Goal: Information Seeking & Learning: Learn about a topic

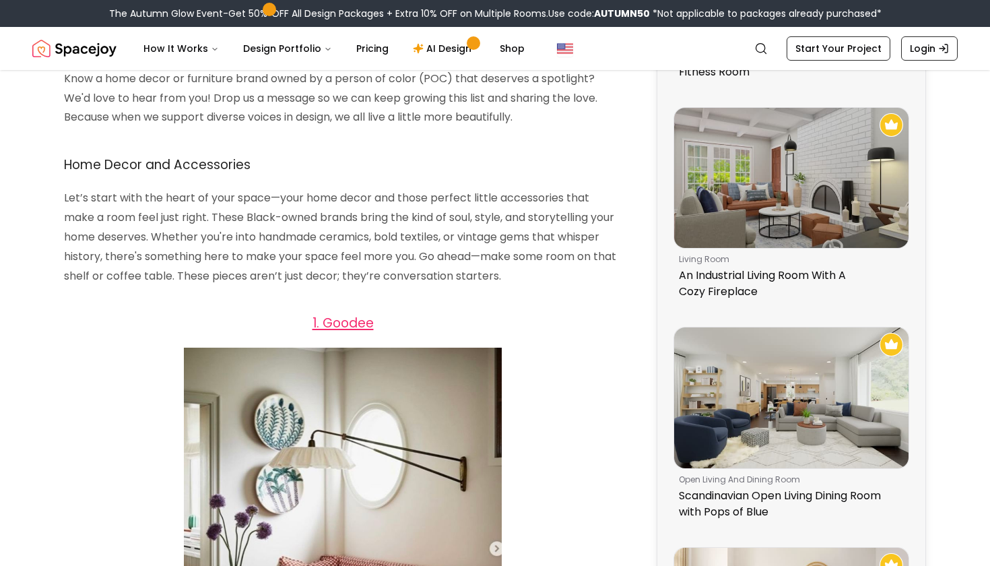
scroll to position [673, 0]
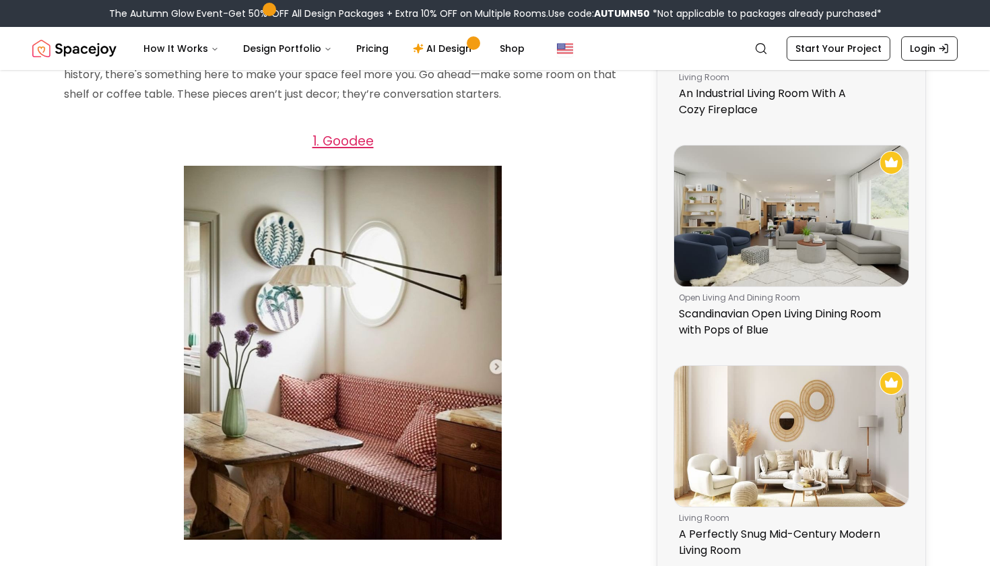
click at [340, 150] on span "1. Goodee" at bounding box center [342, 141] width 61 height 18
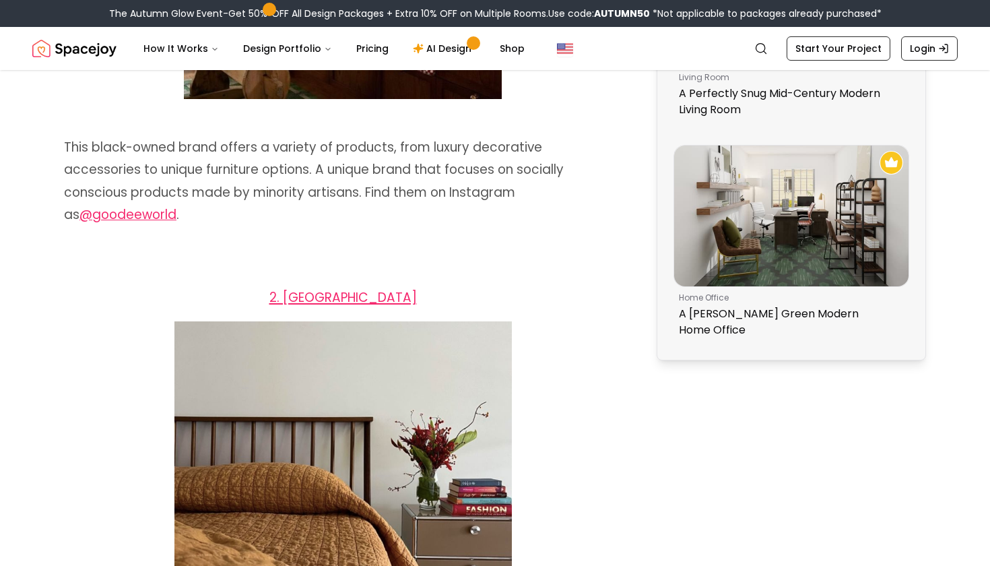
scroll to position [1132, 0]
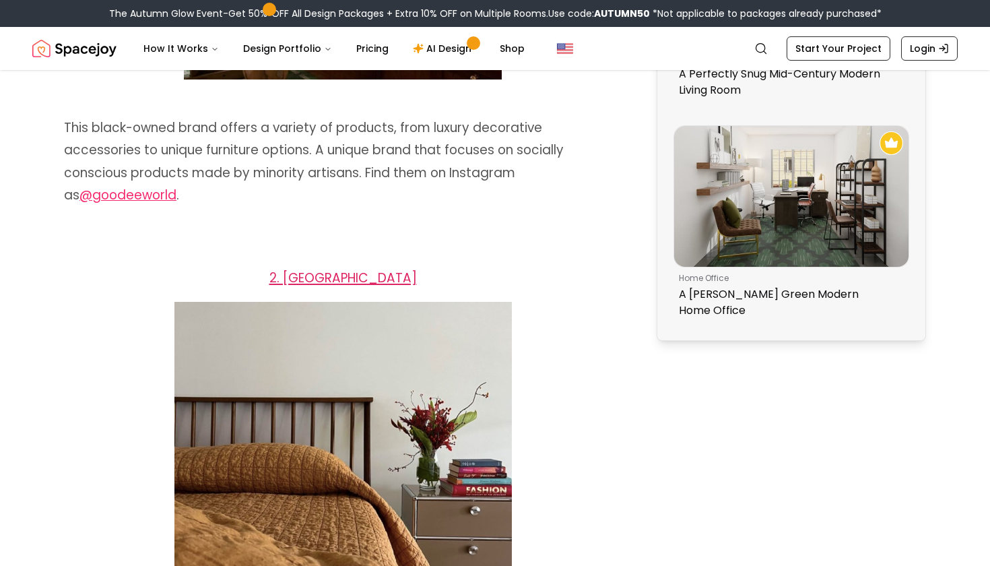
click at [359, 277] on span "2. [GEOGRAPHIC_DATA]" at bounding box center [342, 278] width 147 height 18
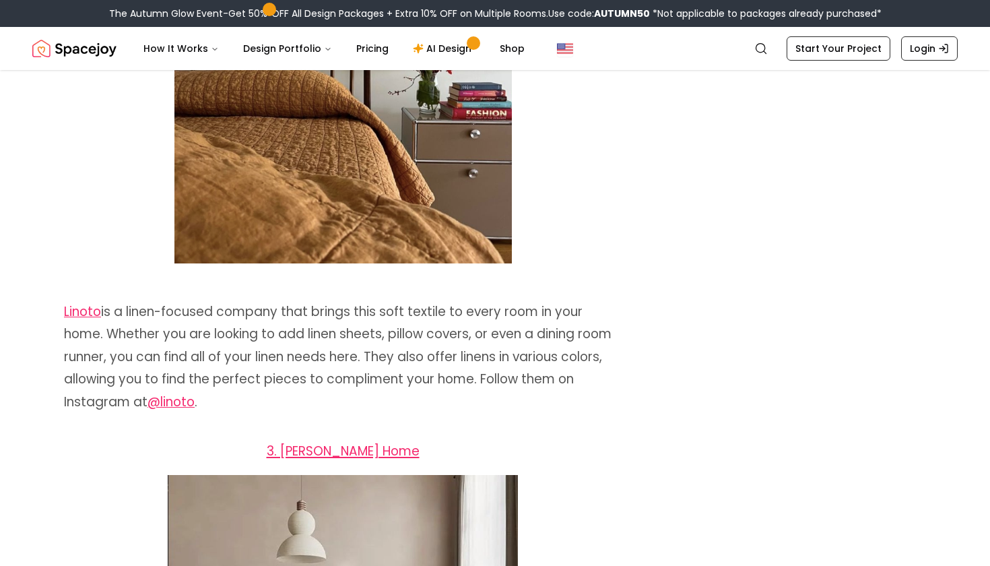
scroll to position [1689, 0]
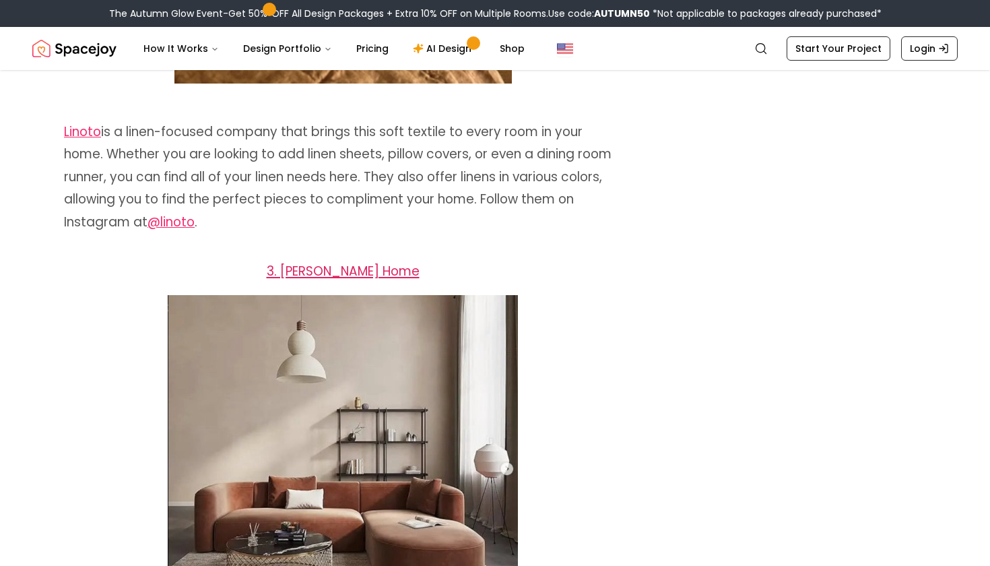
click at [365, 268] on span "3. [PERSON_NAME] Home" at bounding box center [343, 271] width 153 height 18
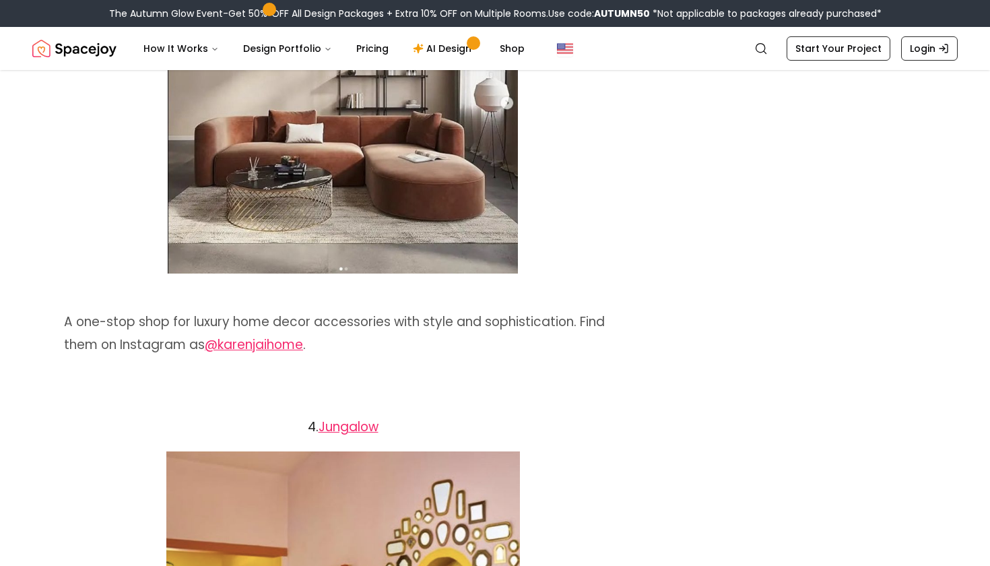
scroll to position [2096, 0]
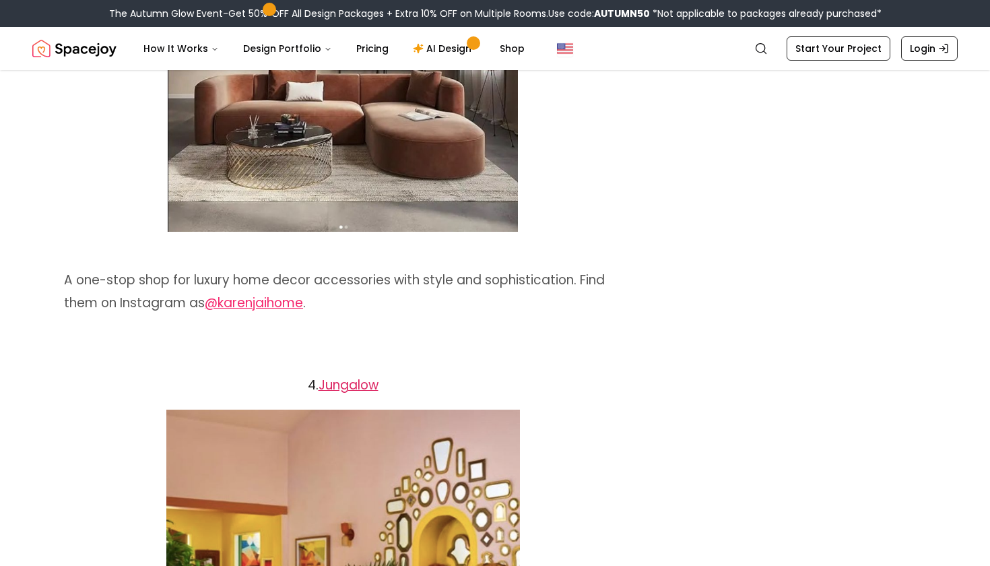
click at [331, 383] on link "Jungalow" at bounding box center [348, 385] width 60 height 18
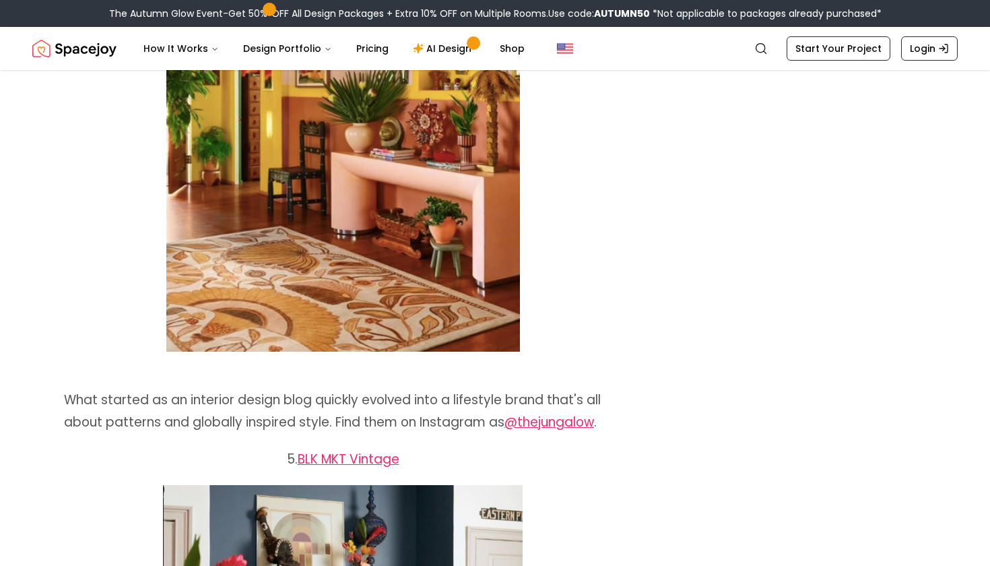
scroll to position [2605, 0]
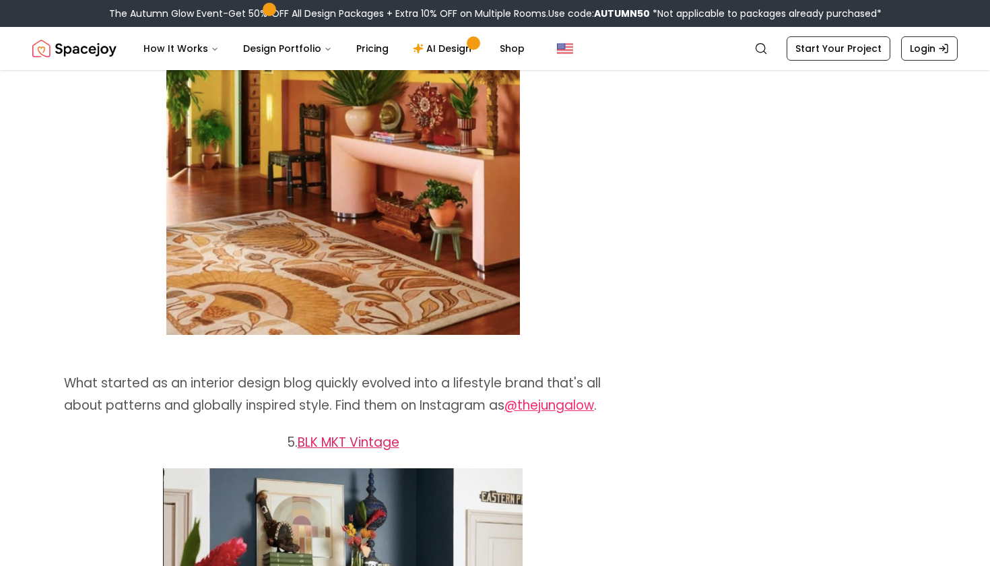
click at [388, 433] on link "BLK MKT Vintage" at bounding box center [349, 442] width 102 height 18
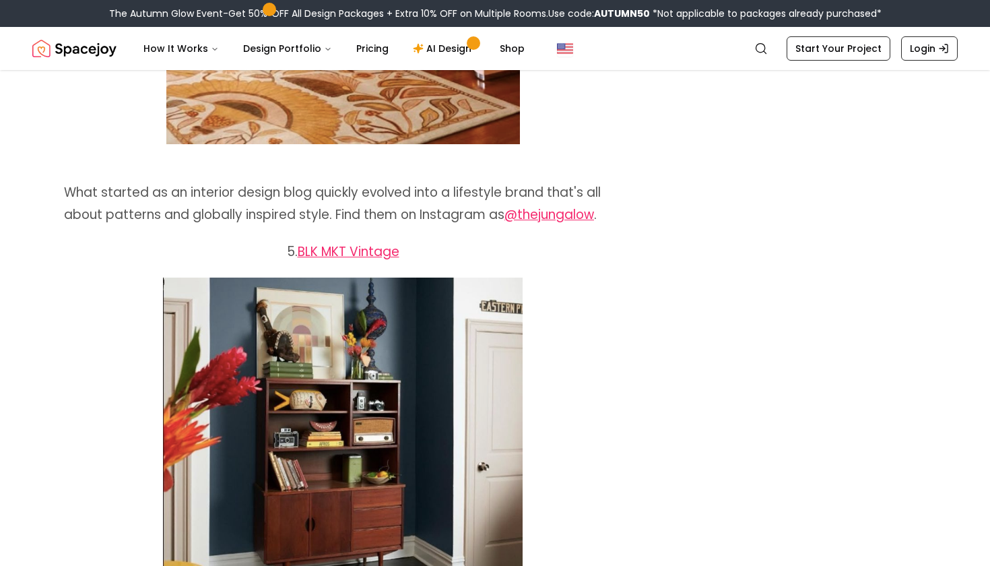
scroll to position [2846, 0]
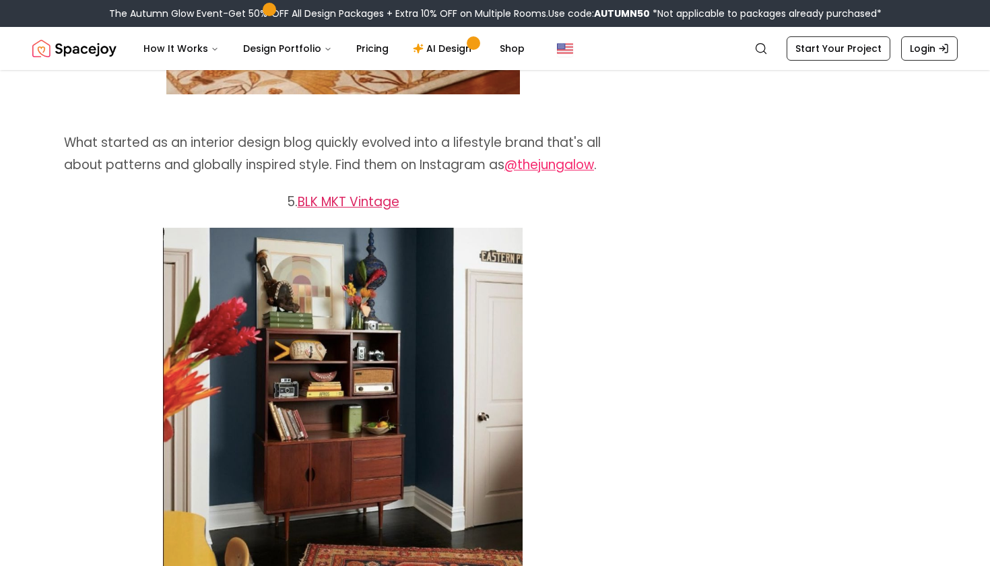
click at [338, 193] on link "BLK MKT Vintage" at bounding box center [349, 202] width 102 height 18
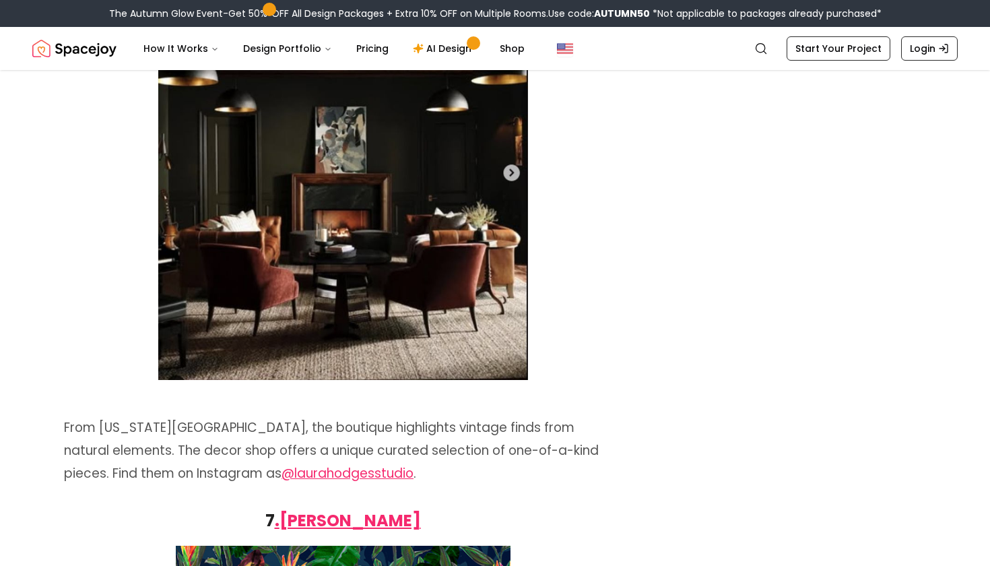
scroll to position [3248, 0]
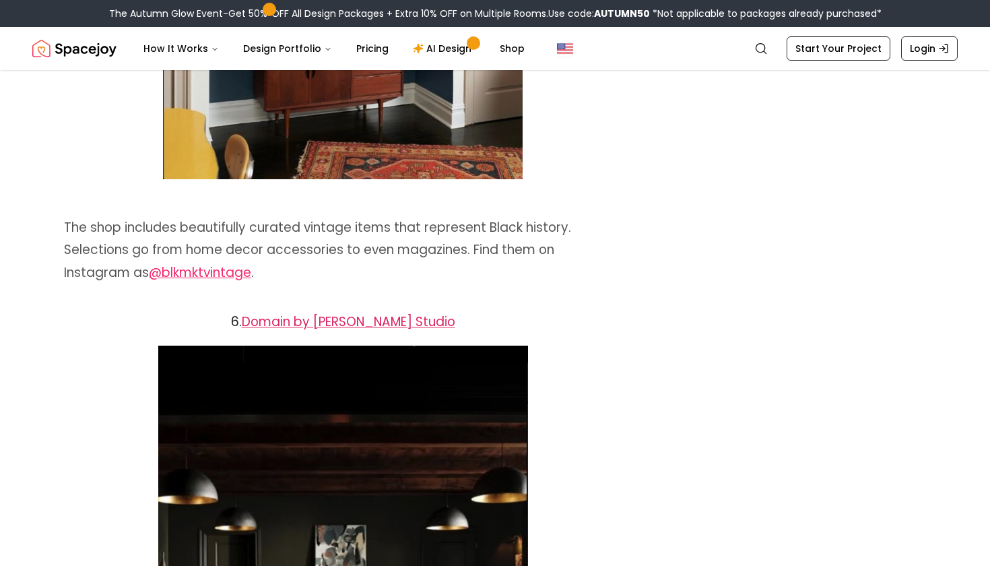
click at [312, 319] on link "Domain by [PERSON_NAME] Studio" at bounding box center [348, 321] width 213 height 18
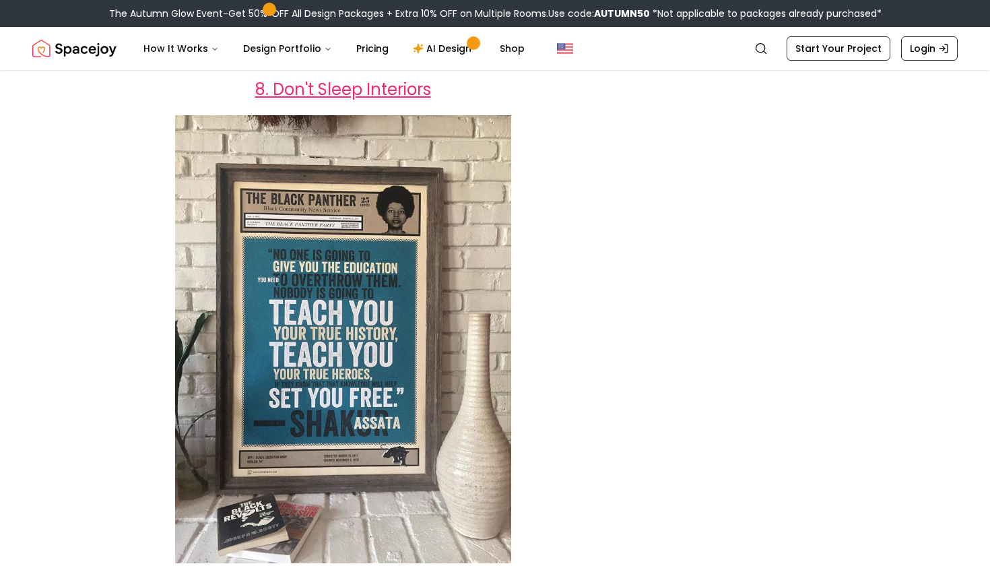
scroll to position [4406, 0]
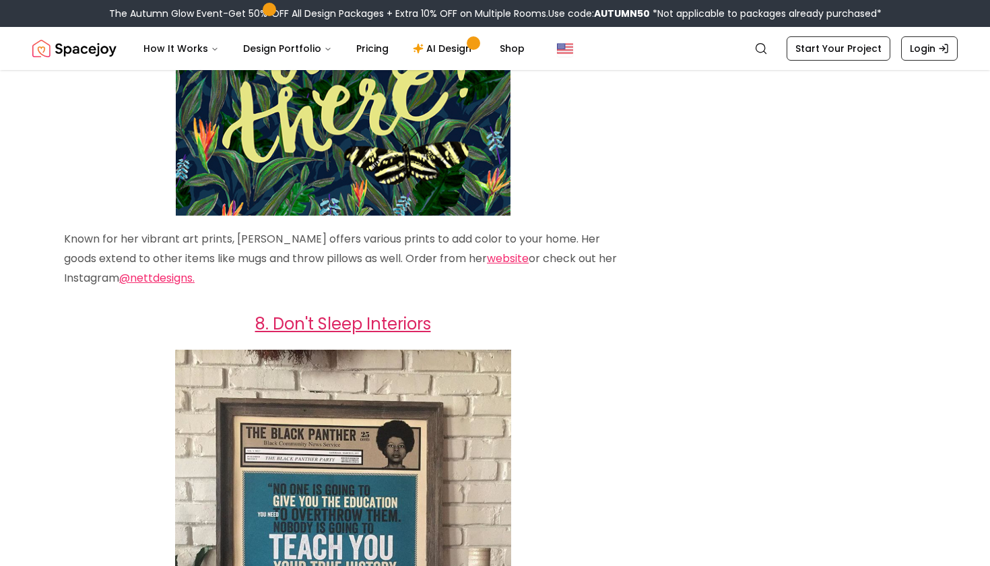
click at [353, 320] on link "8. Don't Sleep Interiors" at bounding box center [343, 323] width 176 height 22
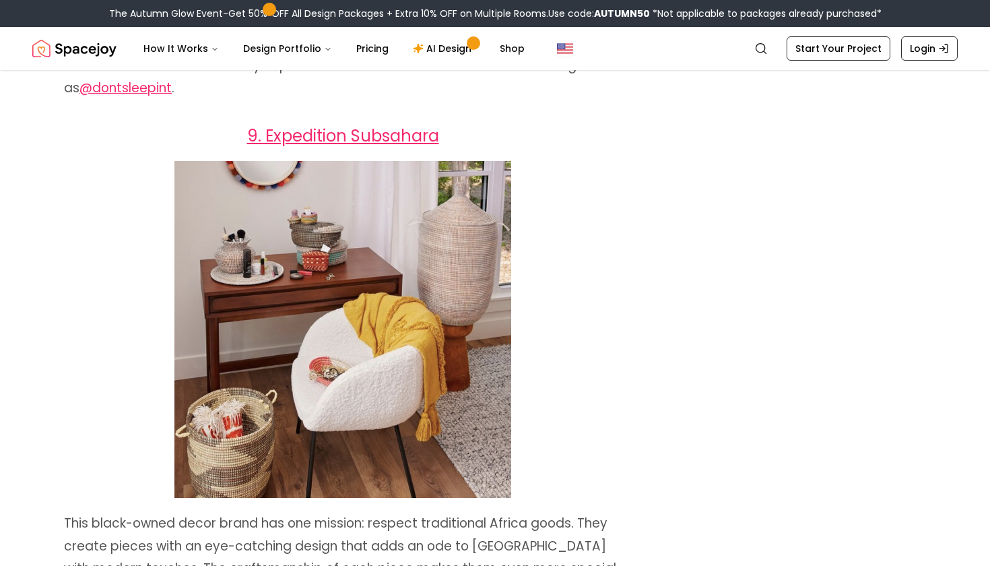
scroll to position [5193, 0]
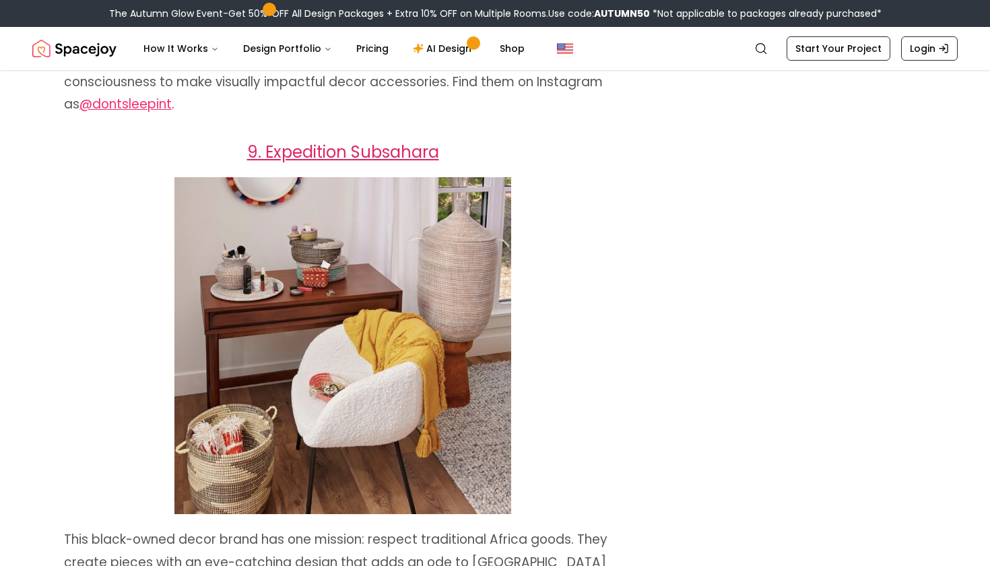
click at [379, 141] on link "9. Expedition Subsahara" at bounding box center [343, 152] width 192 height 22
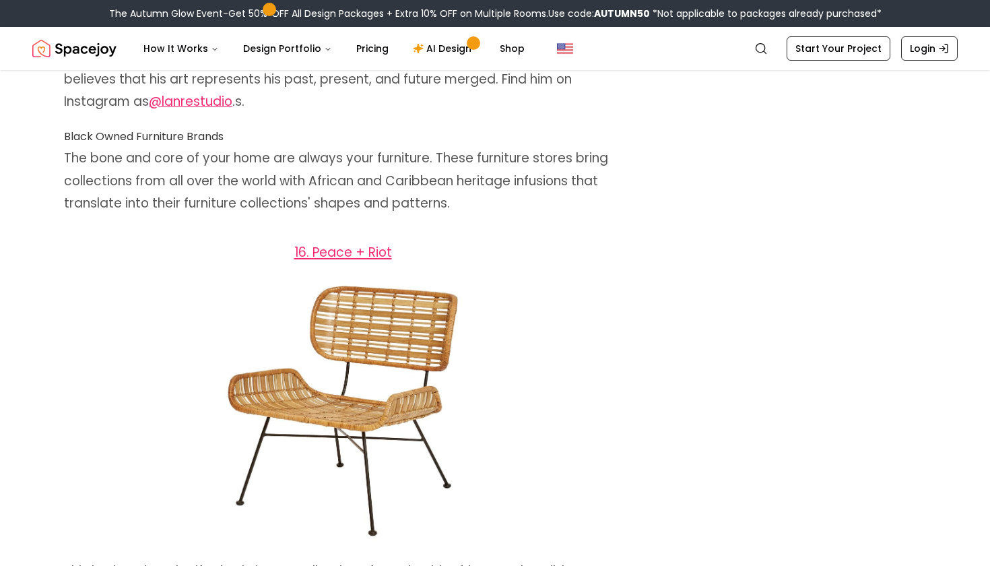
scroll to position [8308, 0]
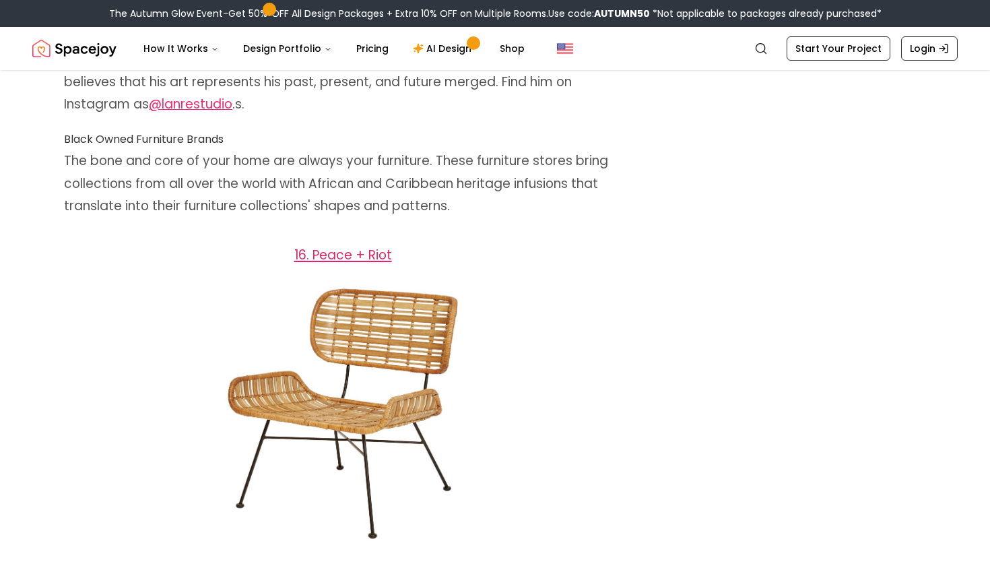
click at [360, 246] on span "16. Peace + Riot" at bounding box center [343, 255] width 98 height 18
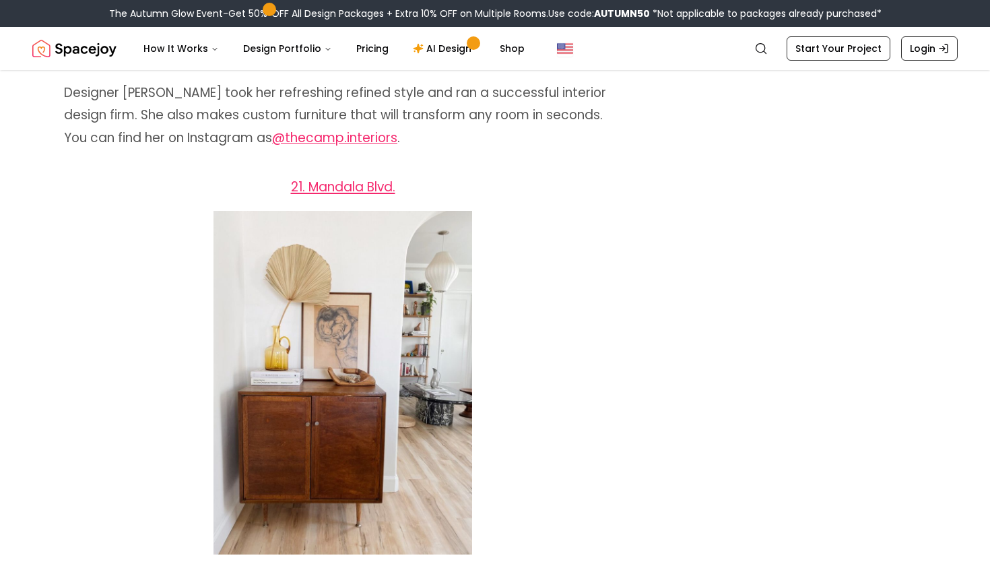
scroll to position [10454, 0]
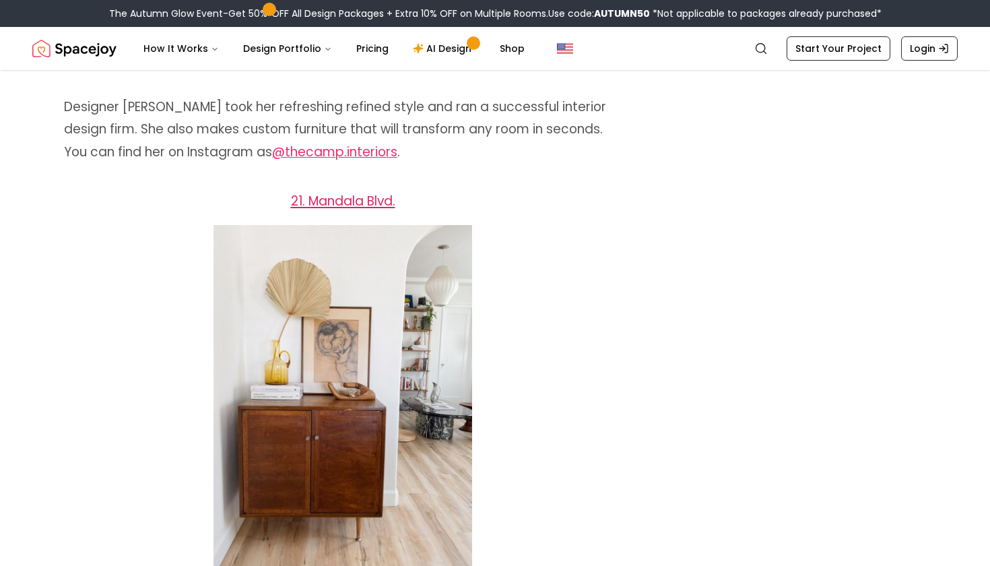
click at [363, 192] on span "21. Mandala Blvd." at bounding box center [343, 201] width 104 height 18
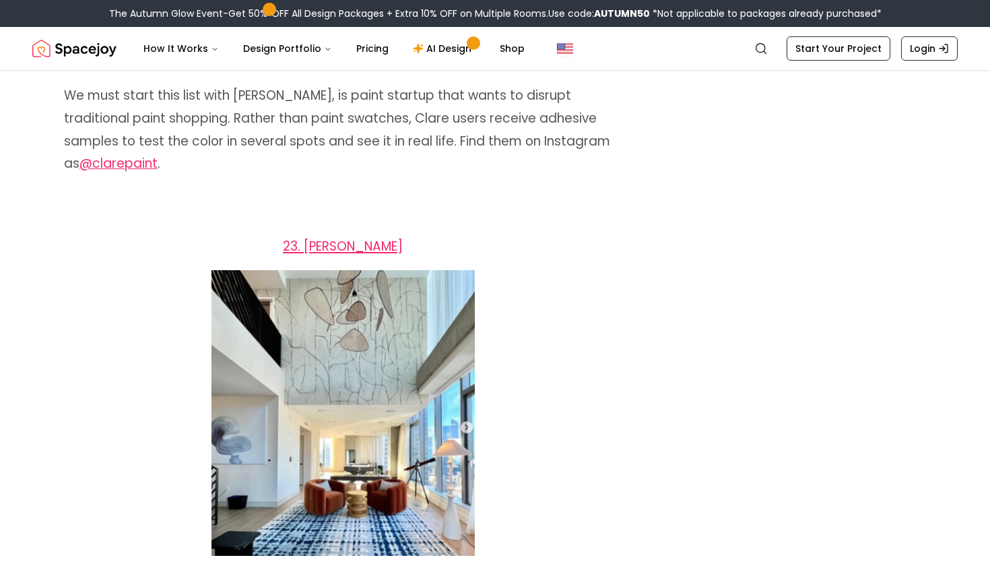
scroll to position [11540, 0]
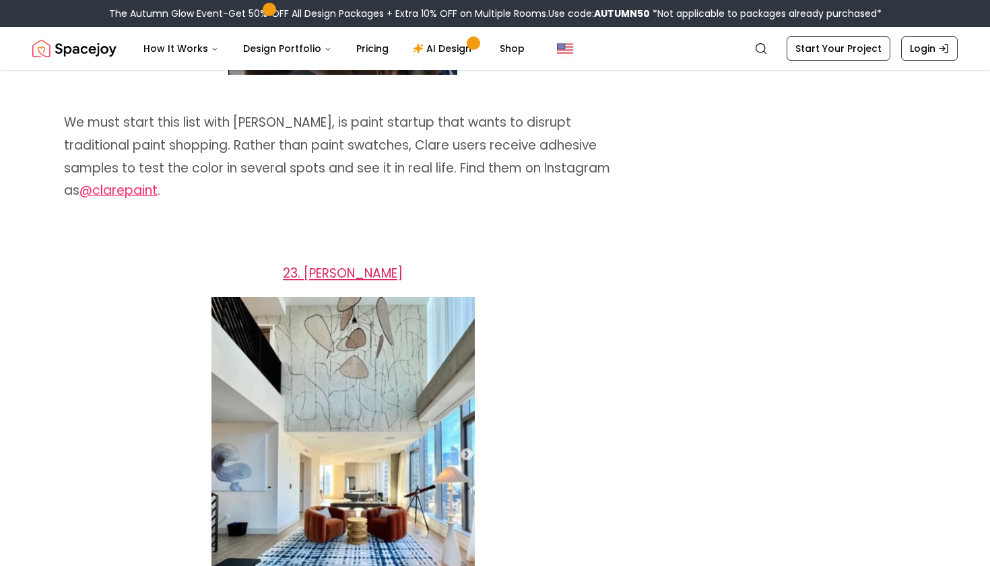
click at [376, 264] on span "23. [PERSON_NAME]" at bounding box center [343, 273] width 120 height 18
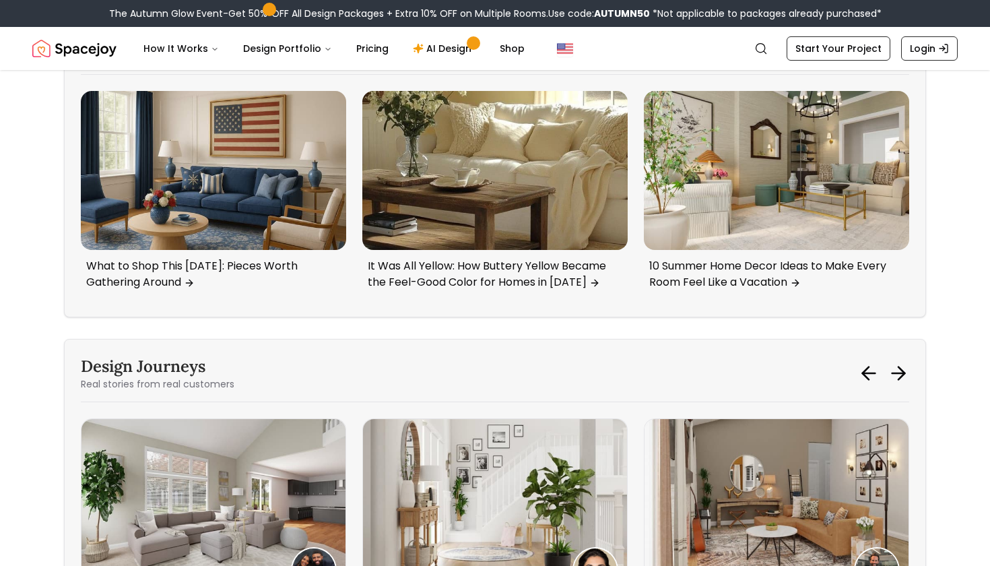
scroll to position [13750, 0]
